Goal: Information Seeking & Learning: Learn about a topic

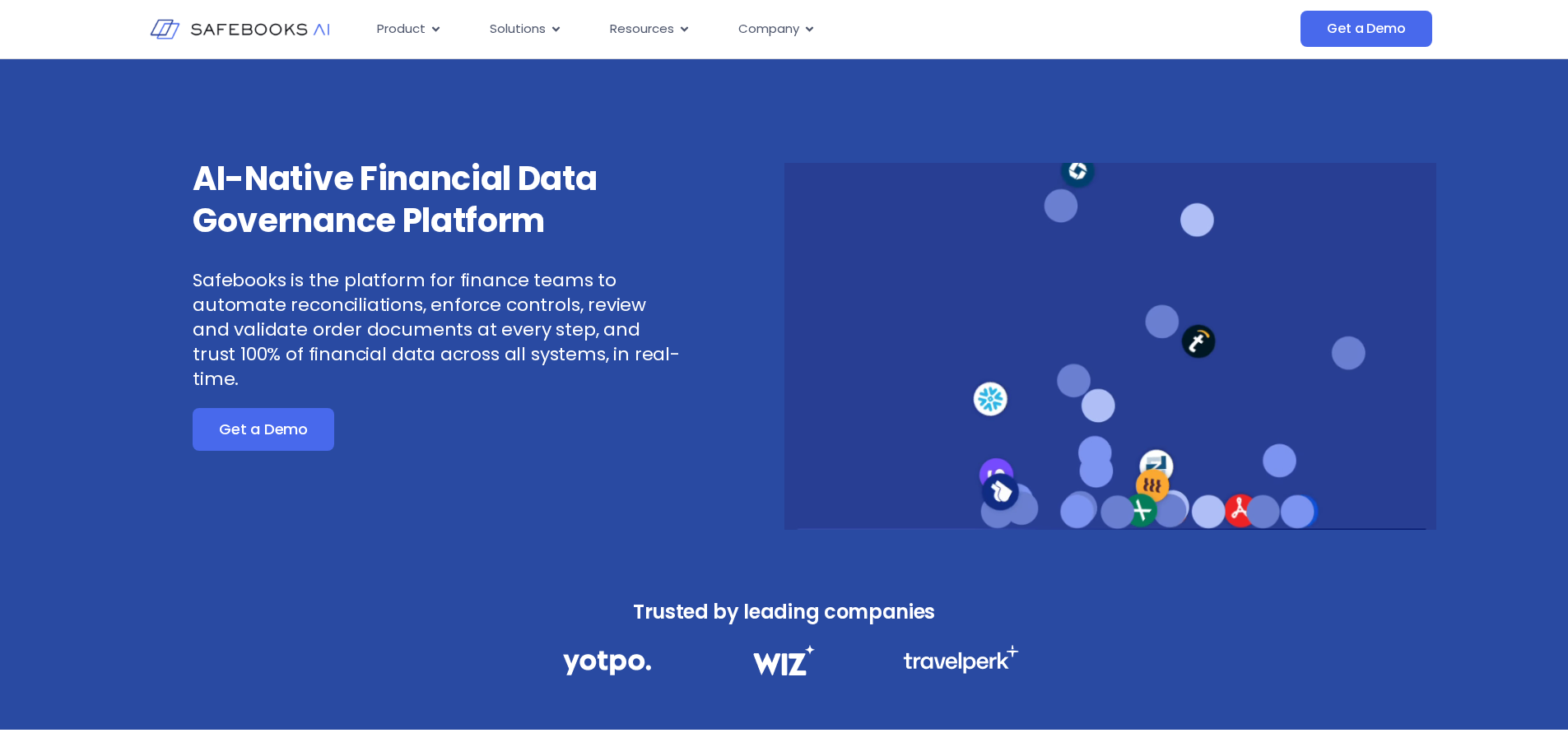
click at [365, 200] on h3 "AI-Native Financial Data Governance Platform" at bounding box center [436, 200] width 489 height 84
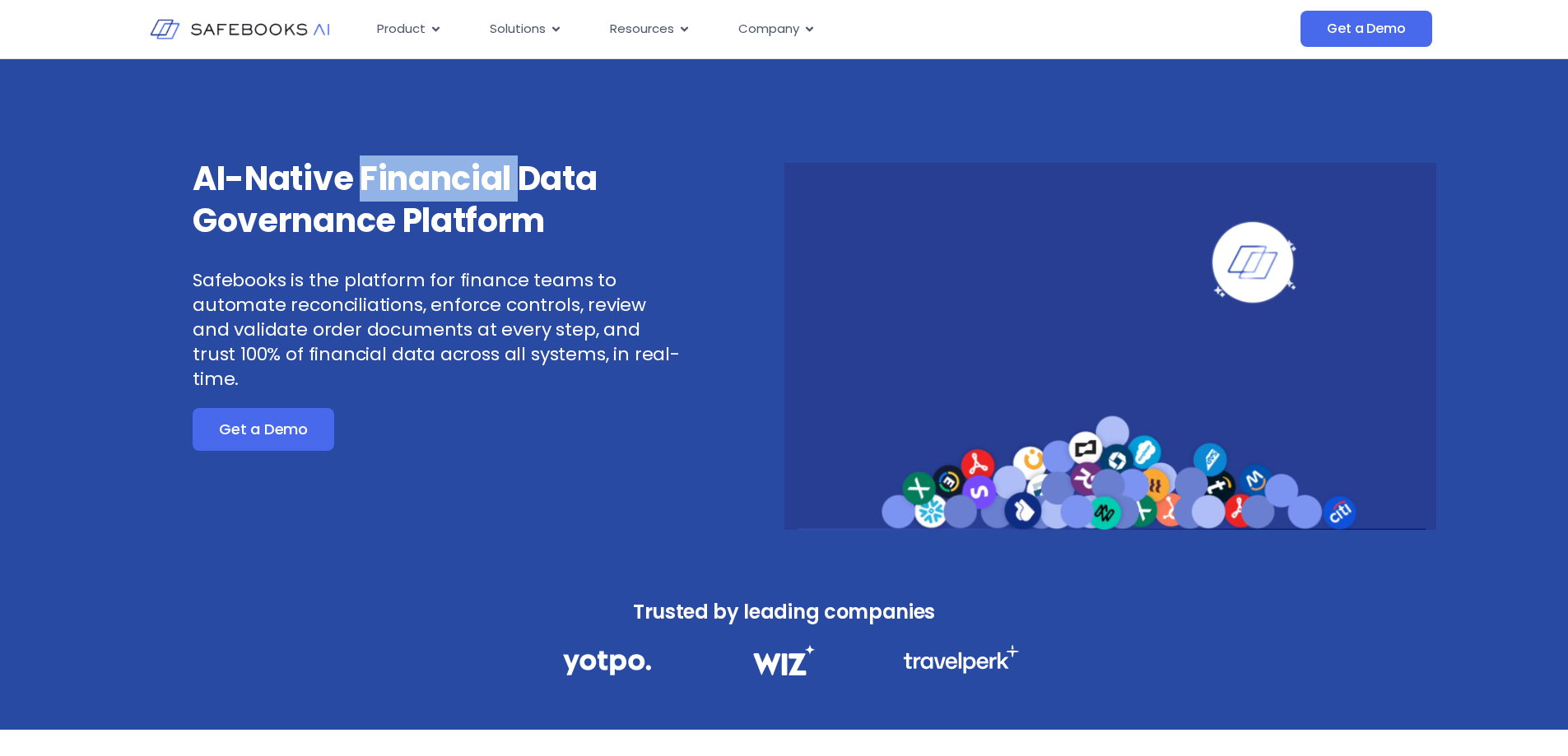
click at [365, 200] on h3 "AI-Native Financial Data Governance Platform" at bounding box center [436, 200] width 489 height 84
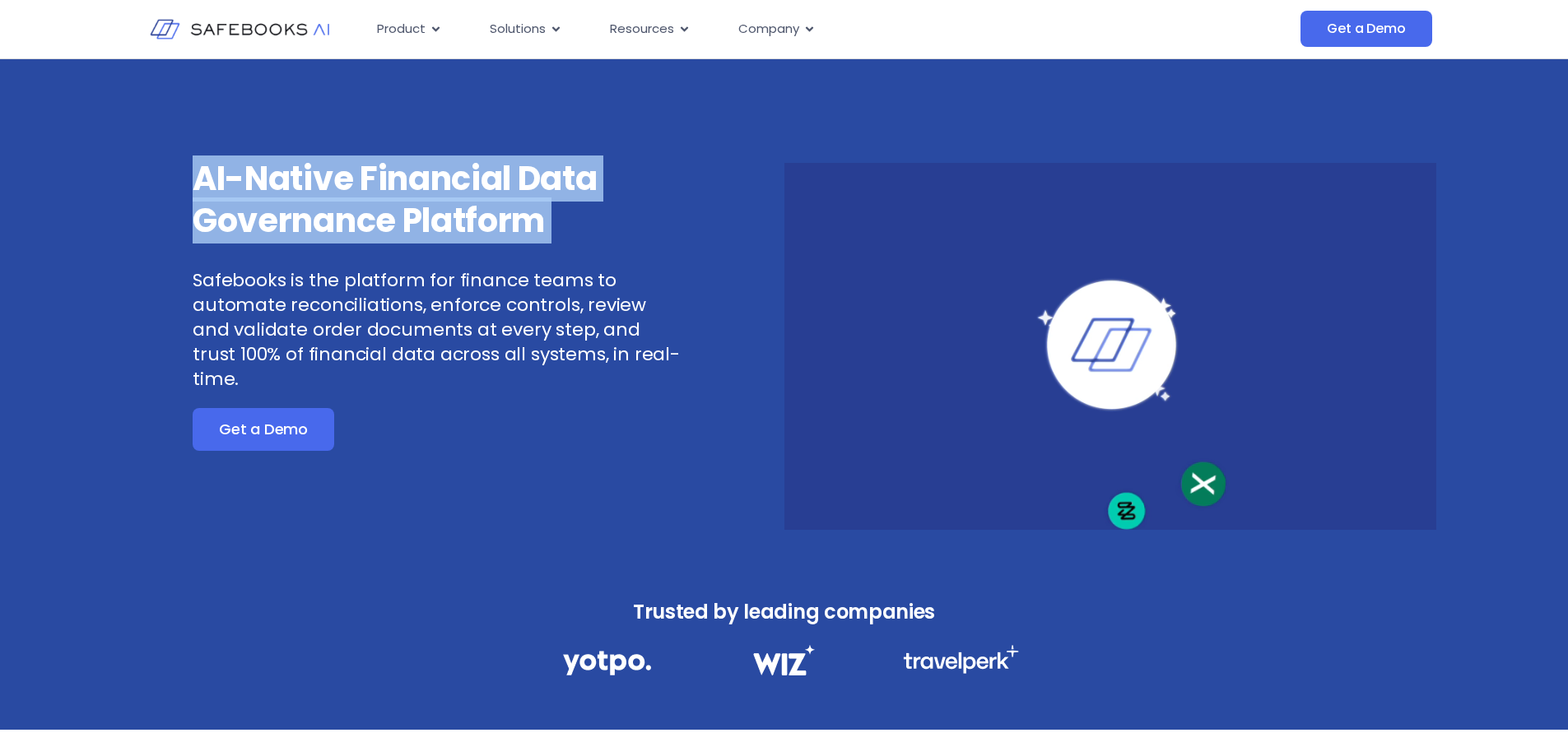
click at [365, 200] on h3 "AI-Native Financial Data Governance Platform" at bounding box center [436, 200] width 489 height 84
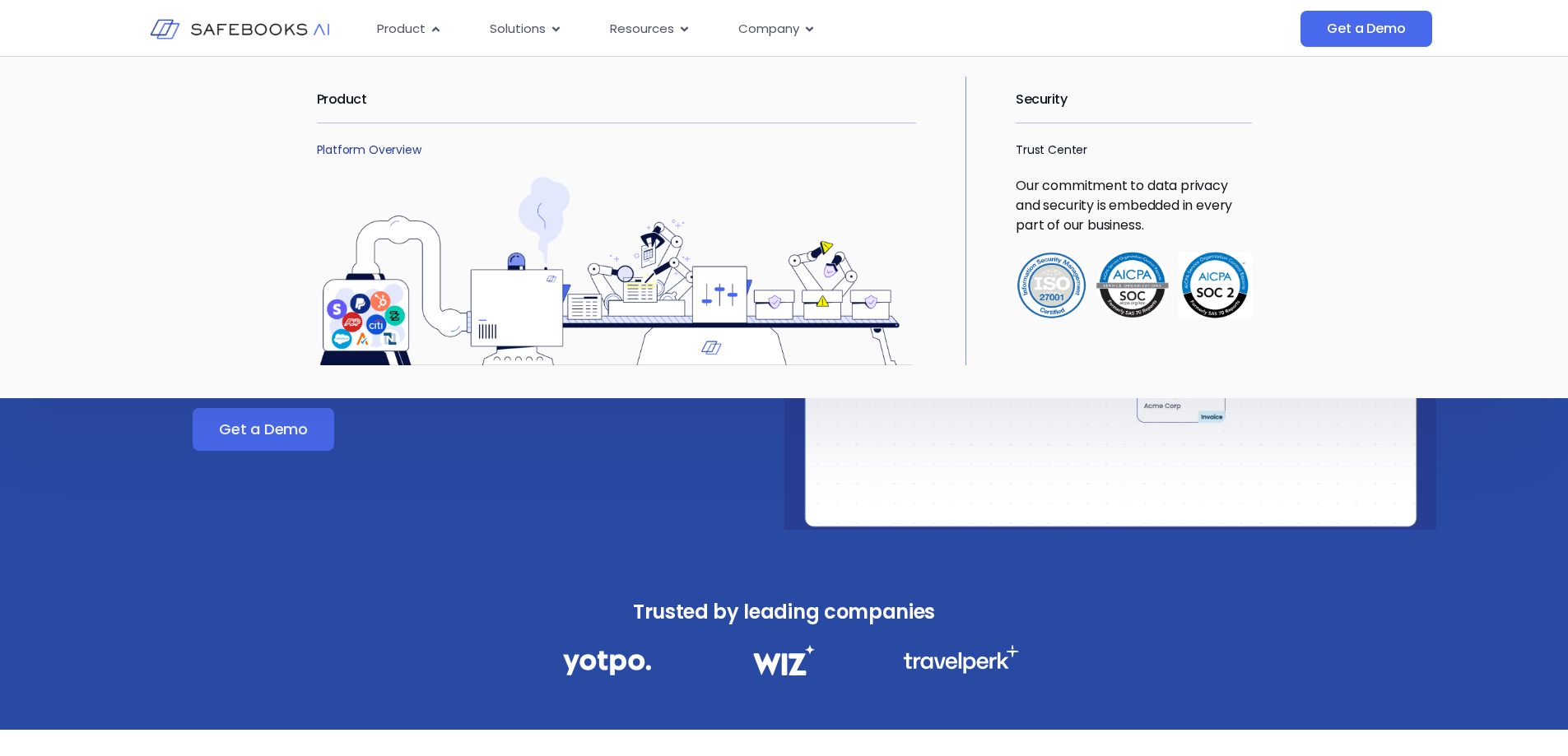
click at [382, 148] on link "Platform Overview" at bounding box center [369, 149] width 105 height 17
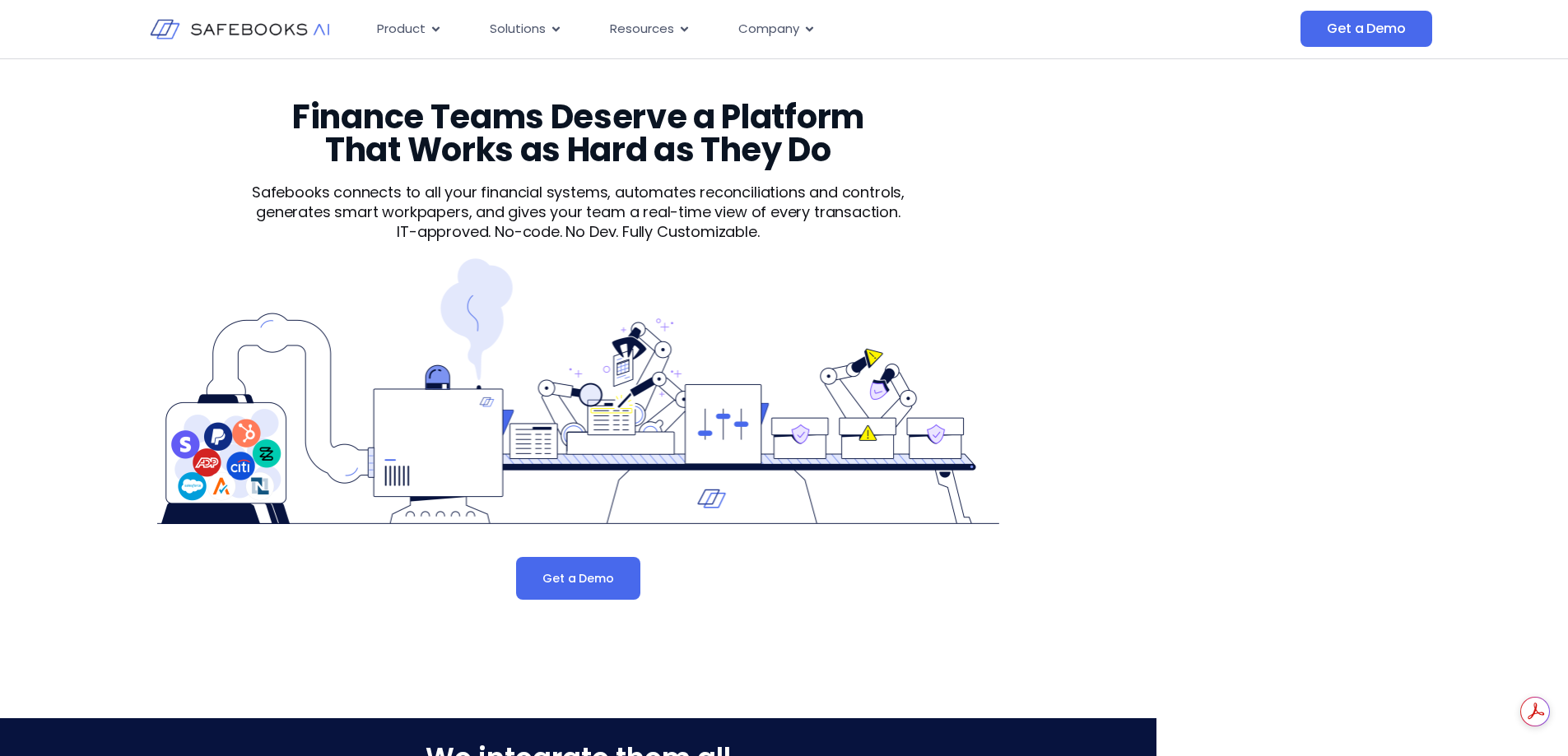
click at [443, 219] on p "Safebooks connects to all your financial systems, automates reconciliations and…" at bounding box center [578, 202] width 710 height 40
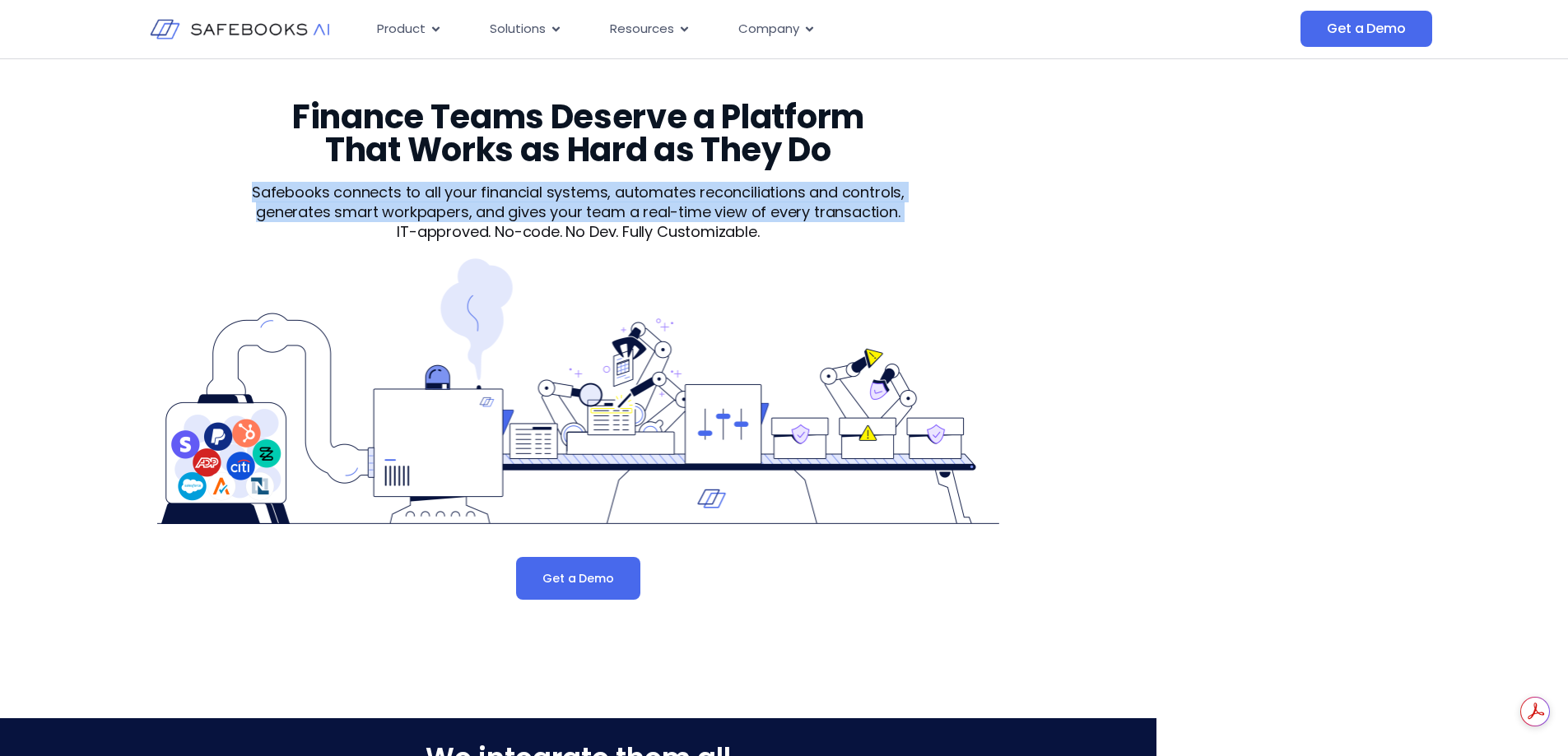
click at [443, 219] on p "Safebooks connects to all your financial systems, automates reconciliations and…" at bounding box center [578, 202] width 710 height 40
click at [443, 218] on p "Safebooks connects to all your financial systems, automates reconciliations and…" at bounding box center [578, 202] width 710 height 40
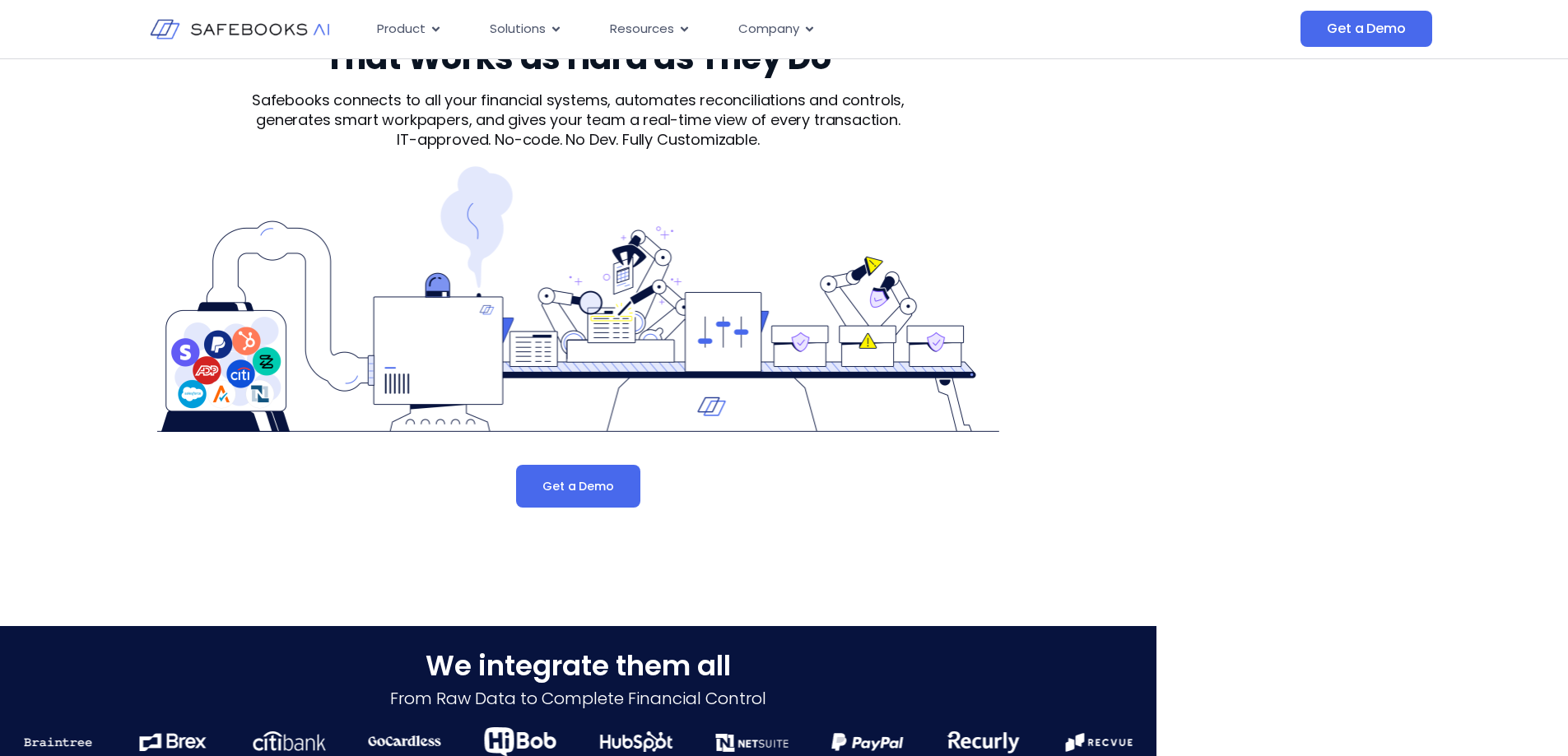
scroll to position [576, 0]
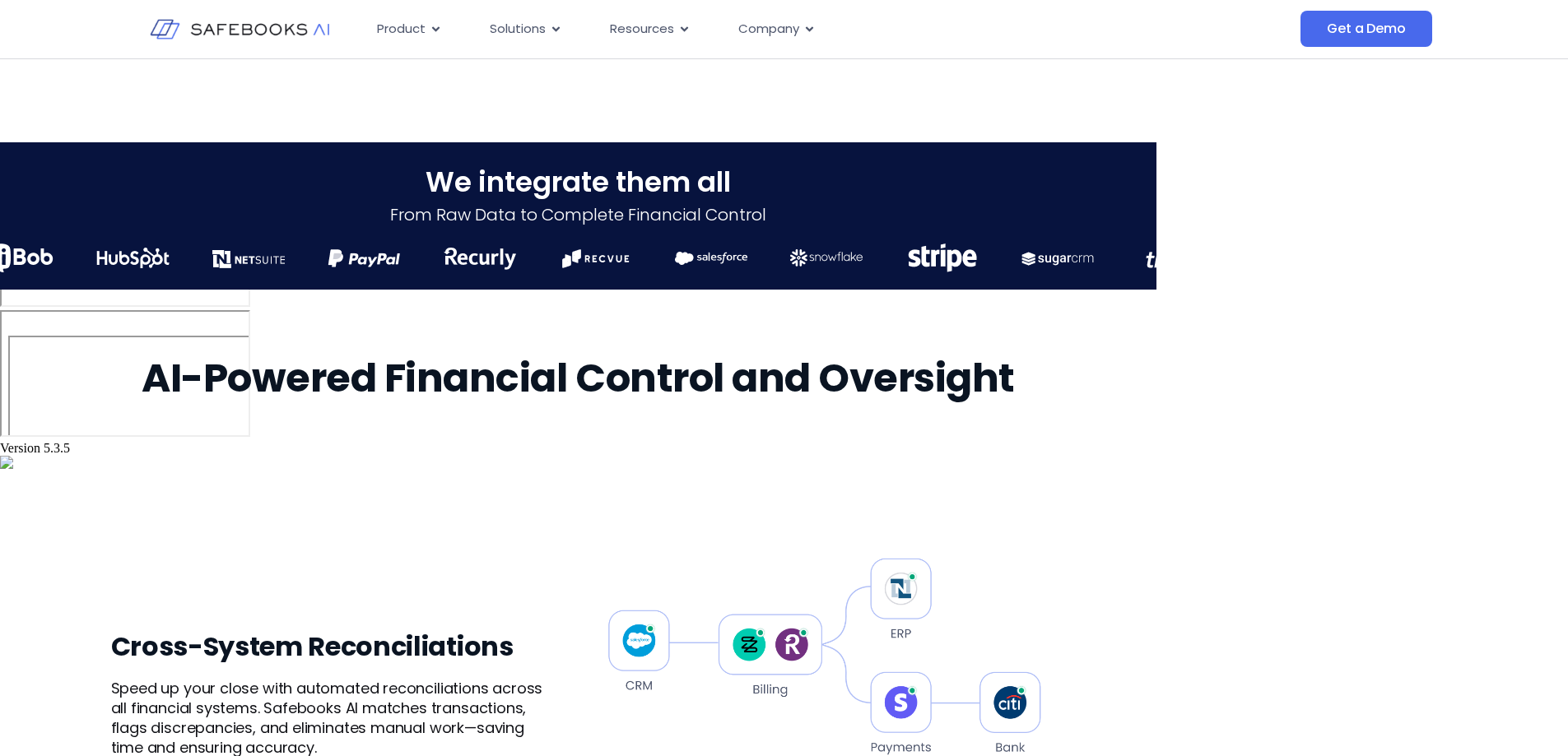
click at [328, 249] on img "11 / 21" at bounding box center [364, 258] width 73 height 29
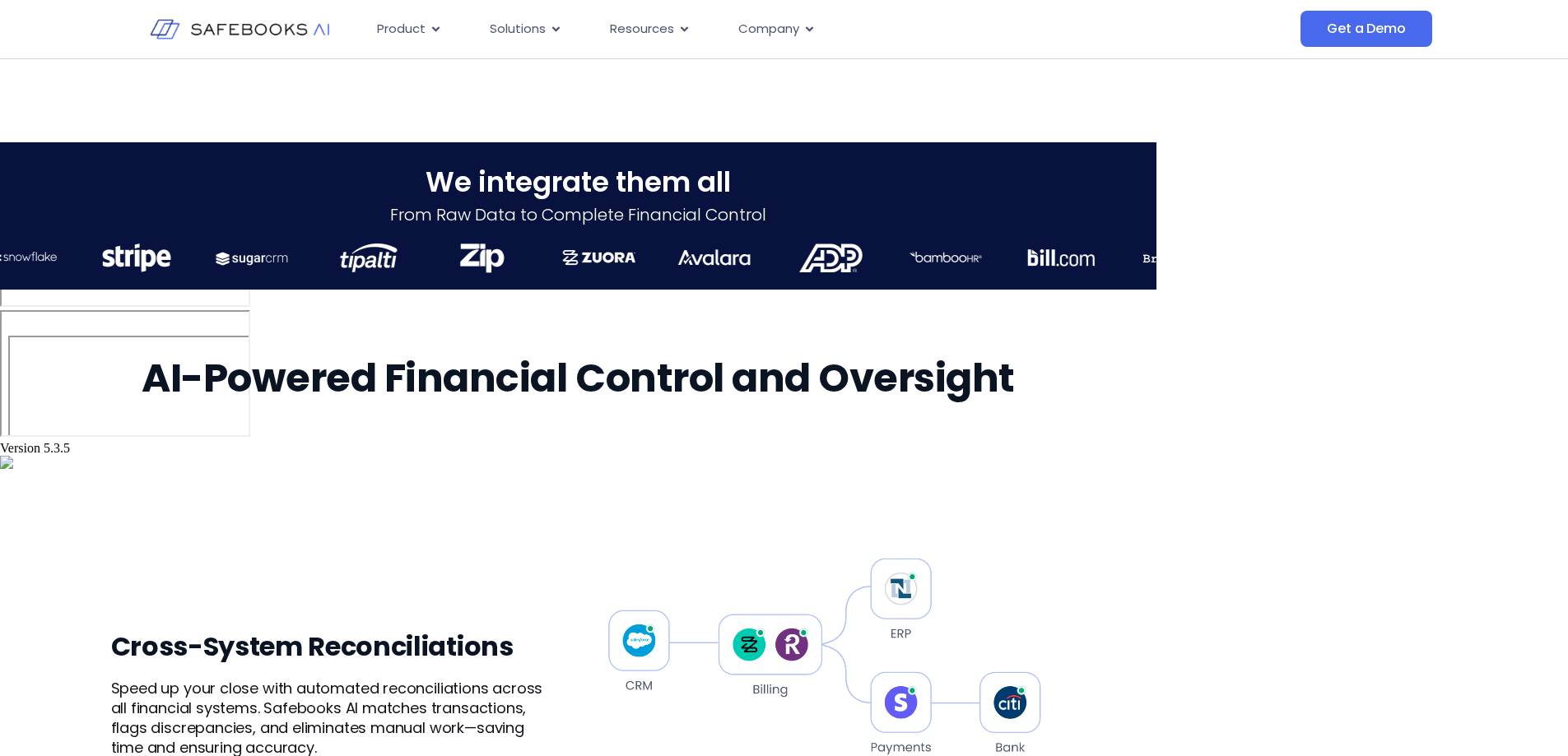
click at [364, 264] on img "18 / 21" at bounding box center [368, 258] width 73 height 29
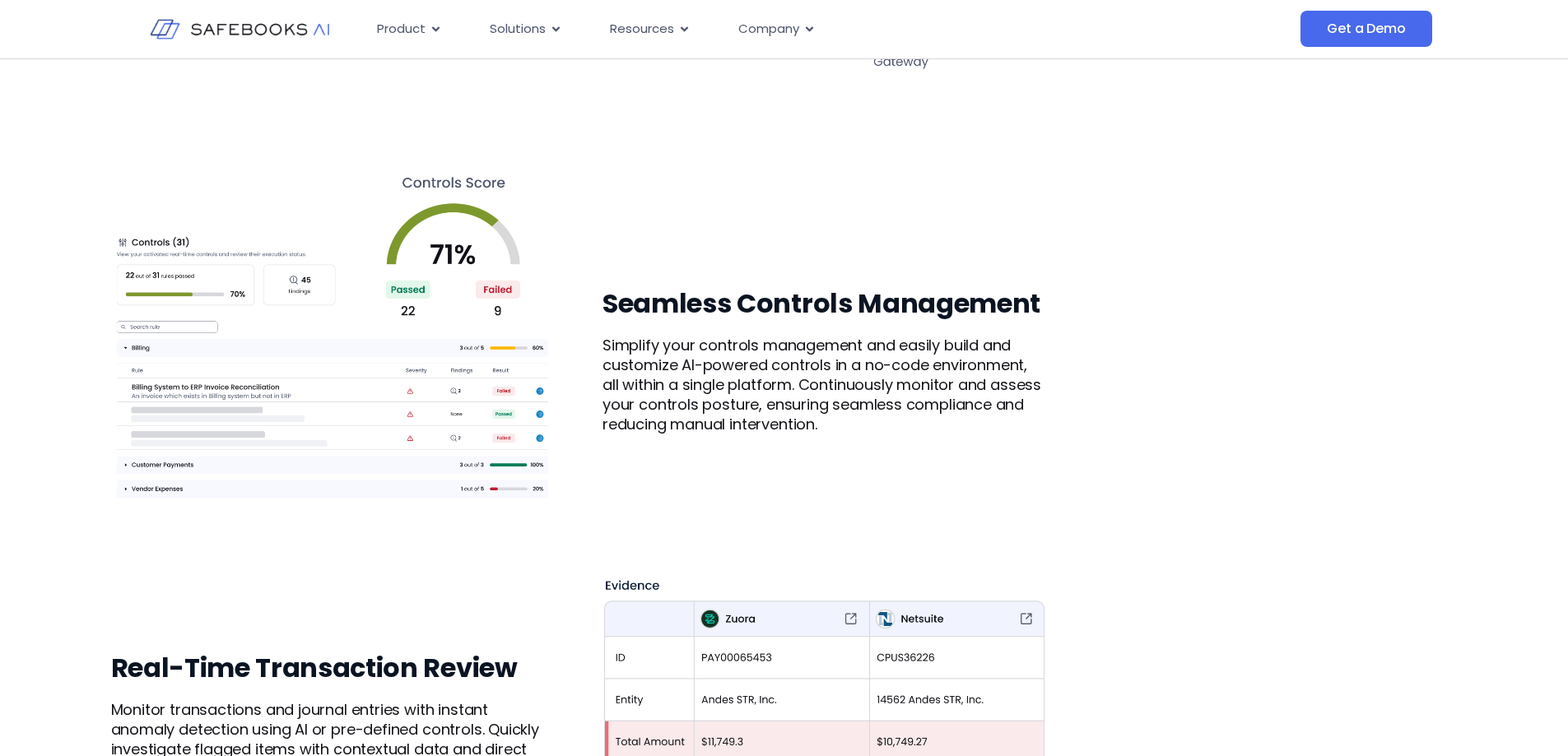
scroll to position [1646, 0]
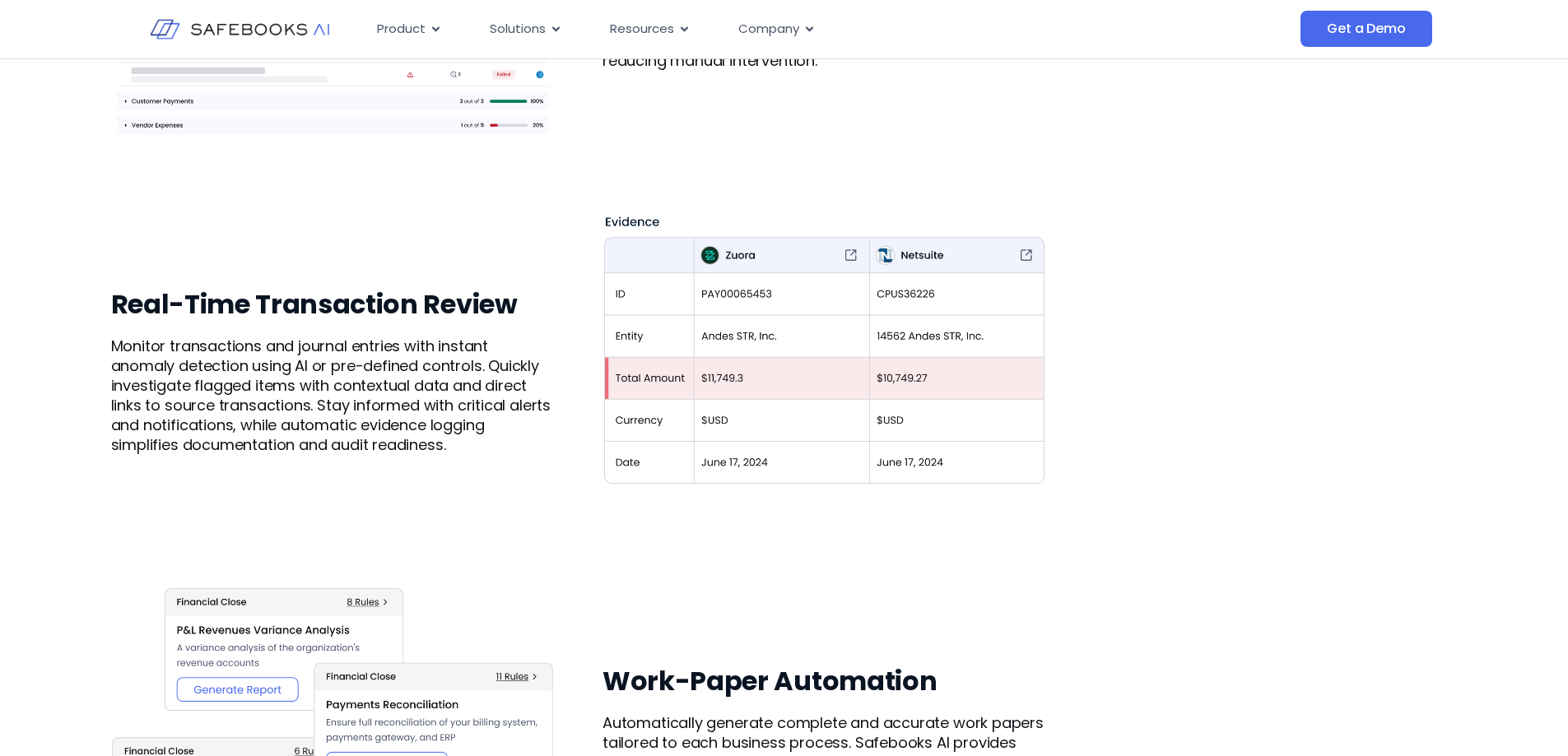
click at [585, 405] on div "Real-Time Transaction Review Monitor transactions and journal entries with inst…" at bounding box center [579, 372] width 935 height 492
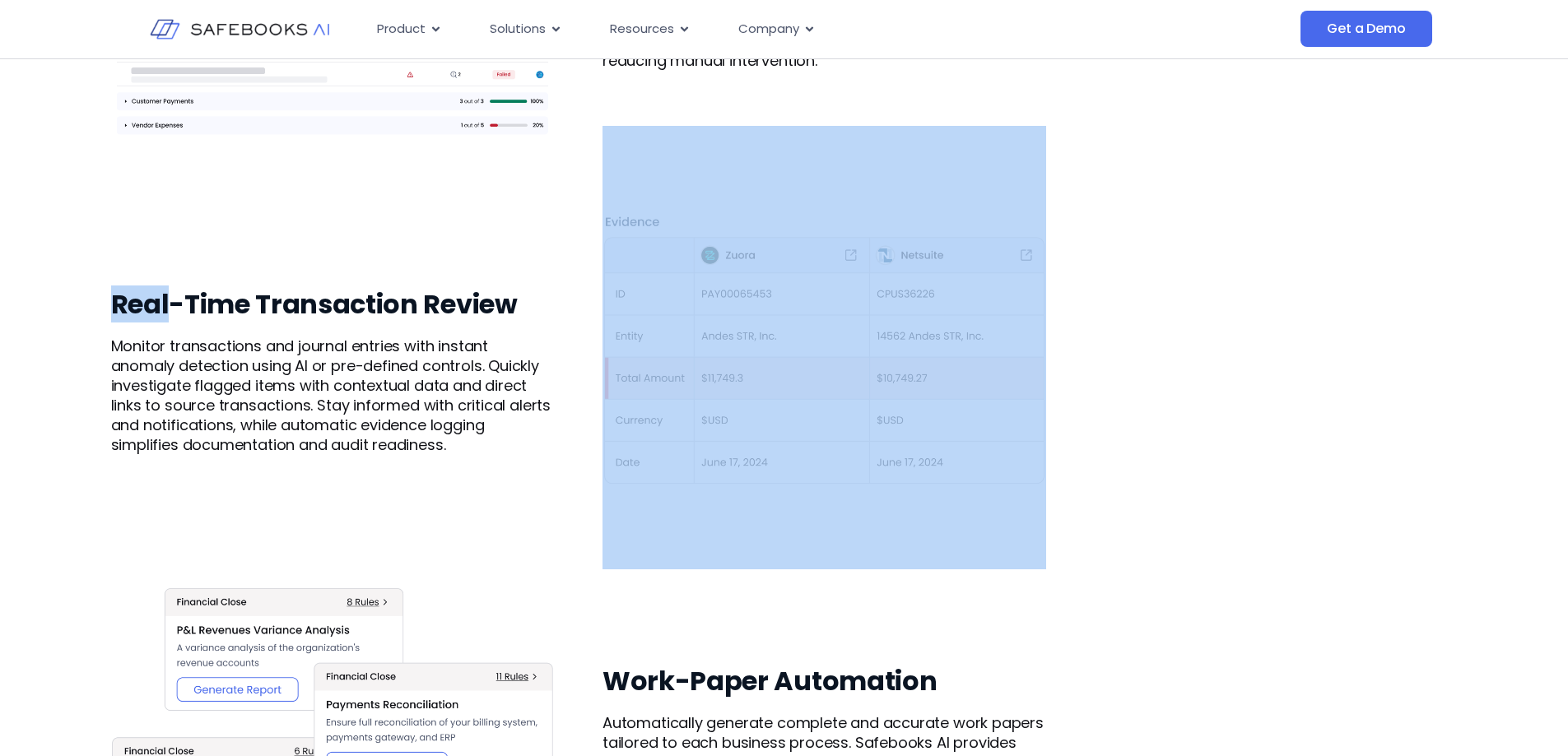
click at [585, 405] on div "Real-Time Transaction Review Monitor transactions and journal entries with inst…" at bounding box center [579, 372] width 935 height 492
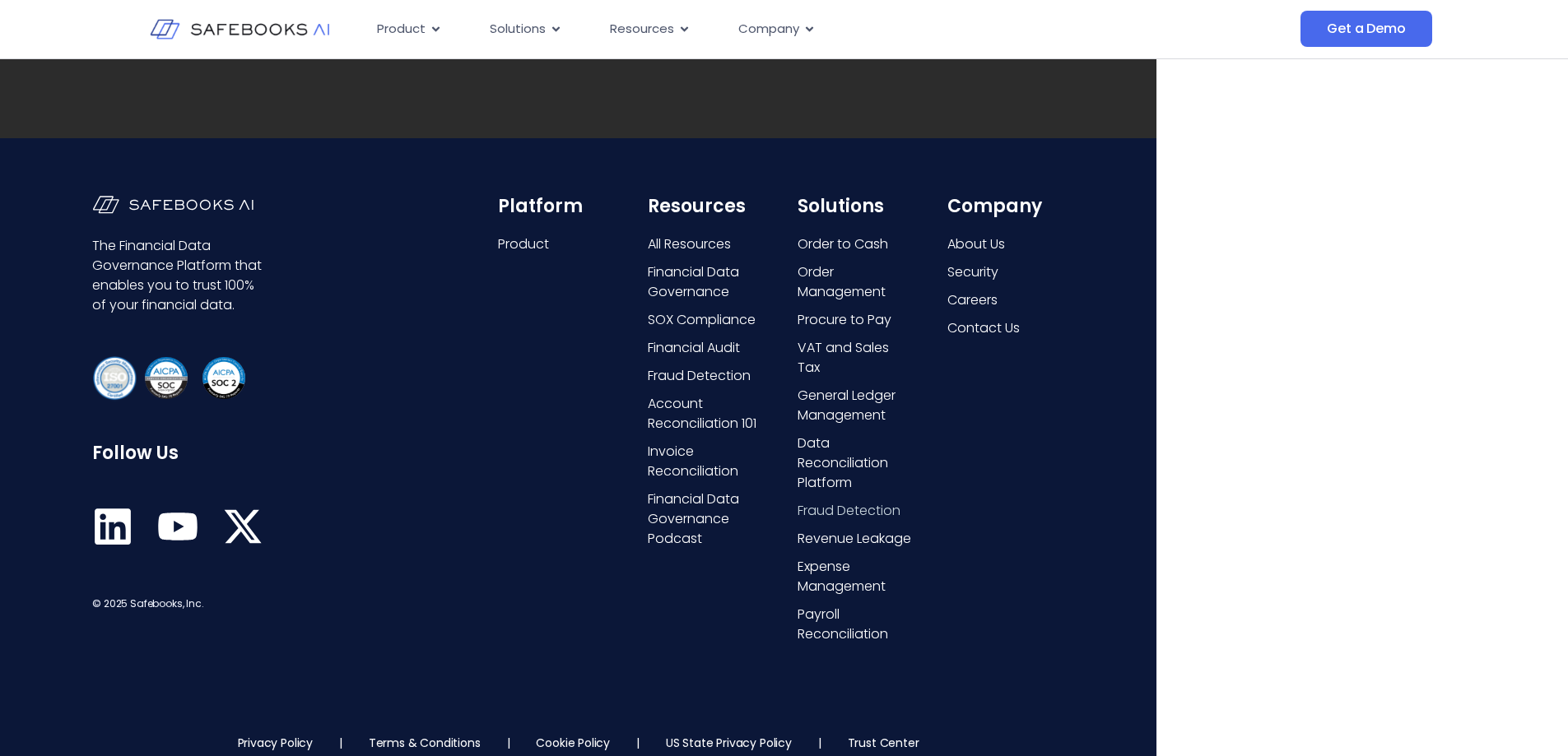
scroll to position [0, 0]
click at [124, 534] on icon at bounding box center [113, 526] width 41 height 41
